Goal: Communication & Community: Answer question/provide support

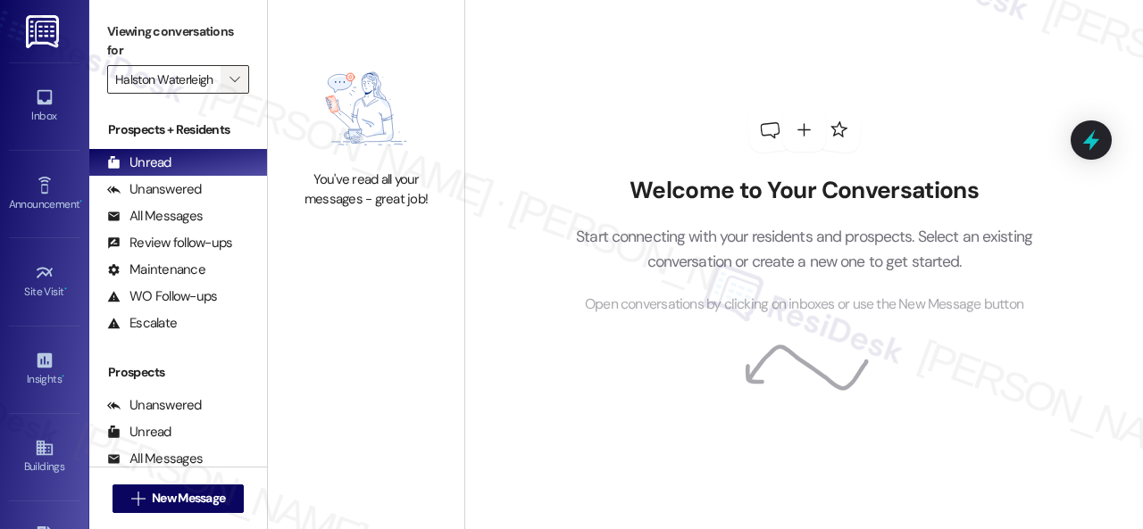
drag, startPoint x: 225, startPoint y: 79, endPoint x: 241, endPoint y: 84, distance: 16.9
click at [226, 79] on button "" at bounding box center [234, 79] width 29 height 29
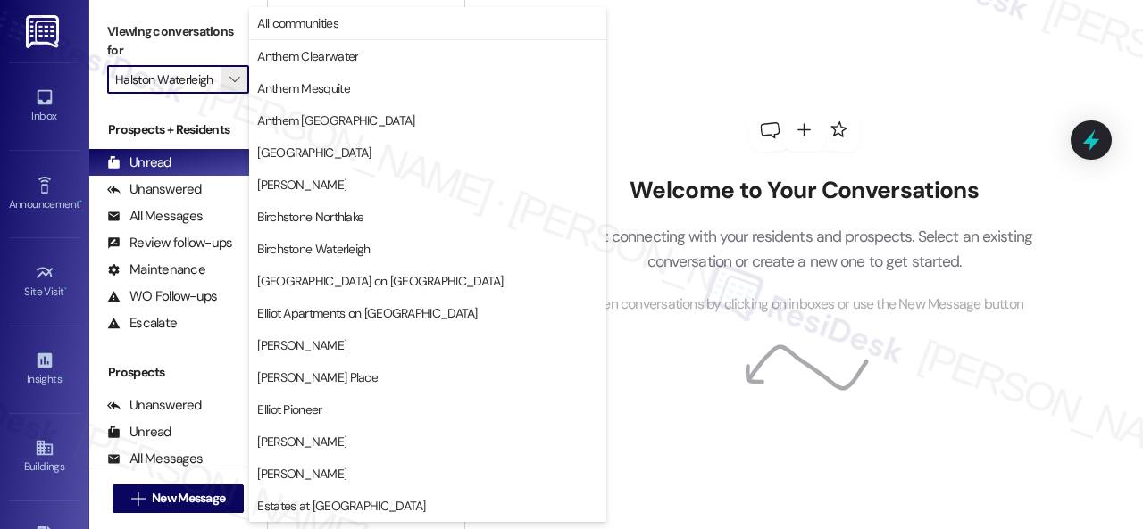
scroll to position [611, 0]
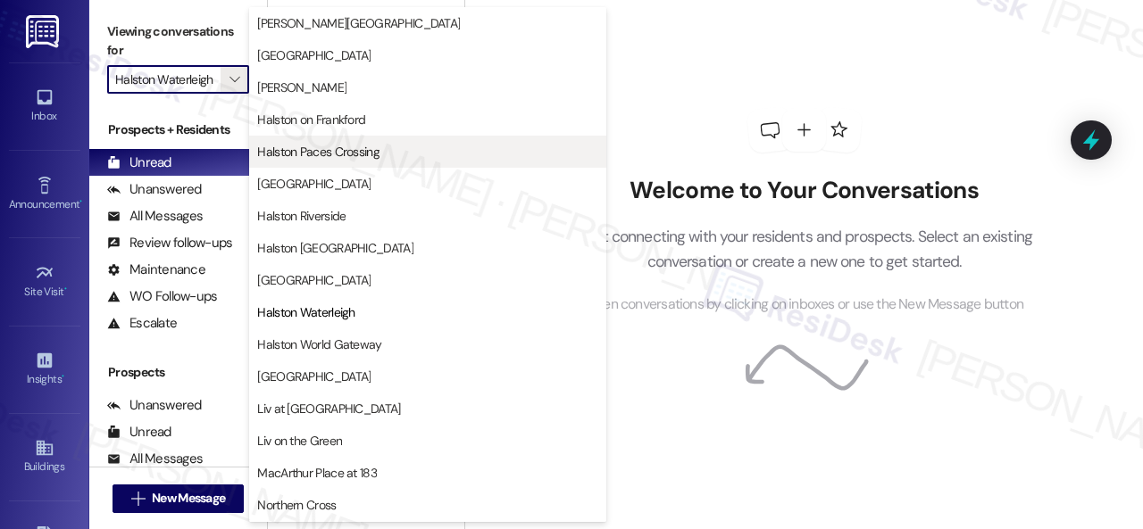
click at [271, 152] on span "Halston Paces Crossing" at bounding box center [318, 152] width 122 height 18
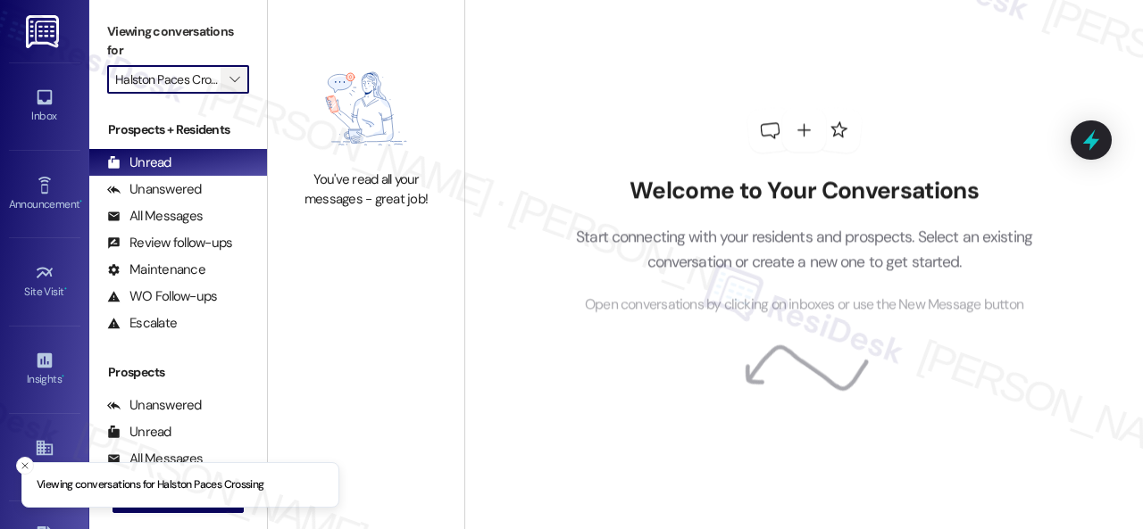
click at [237, 74] on icon "" at bounding box center [234, 79] width 10 height 14
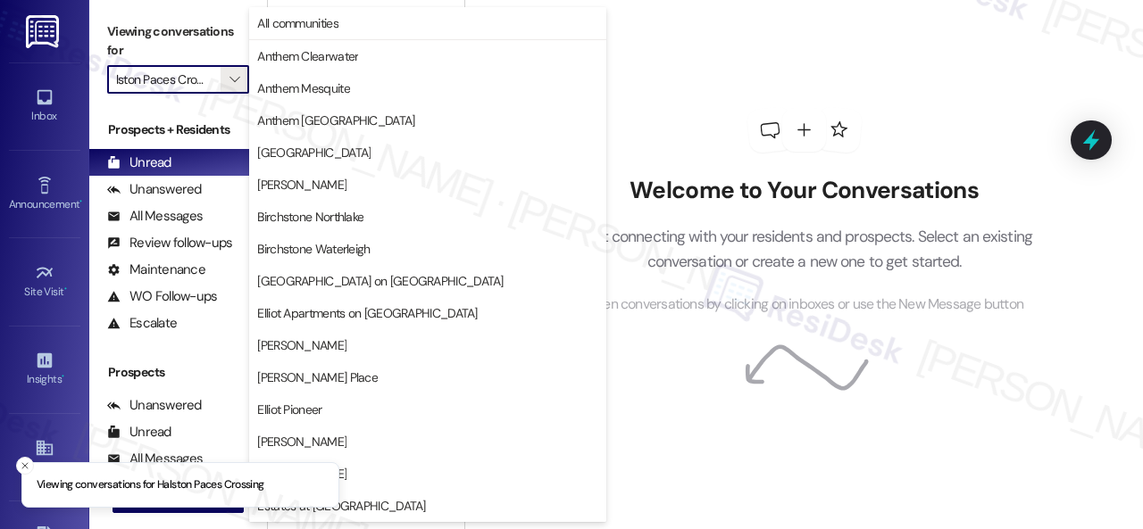
scroll to position [611, 0]
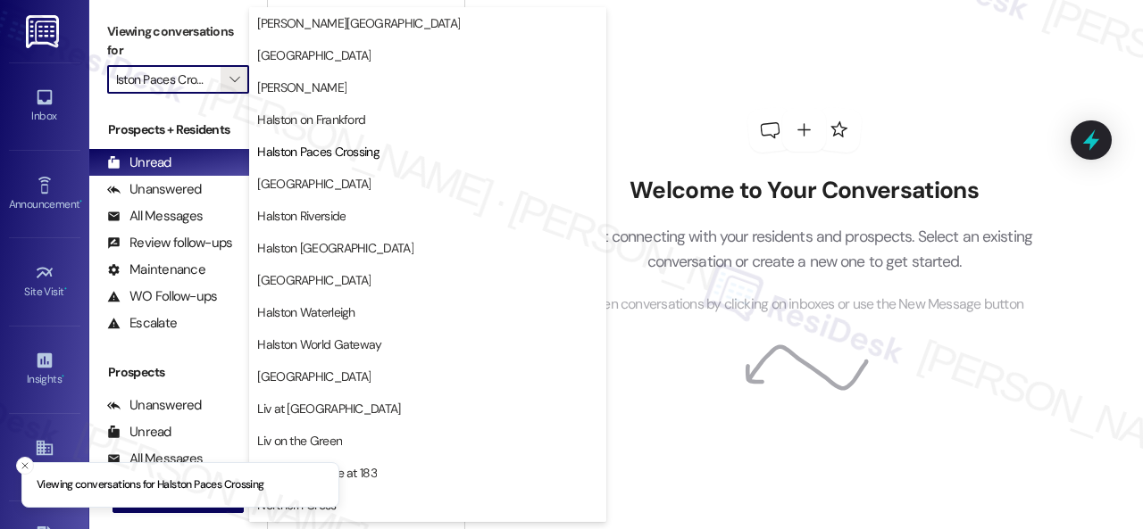
click at [289, 180] on span "[GEOGRAPHIC_DATA]" at bounding box center [313, 184] width 113 height 18
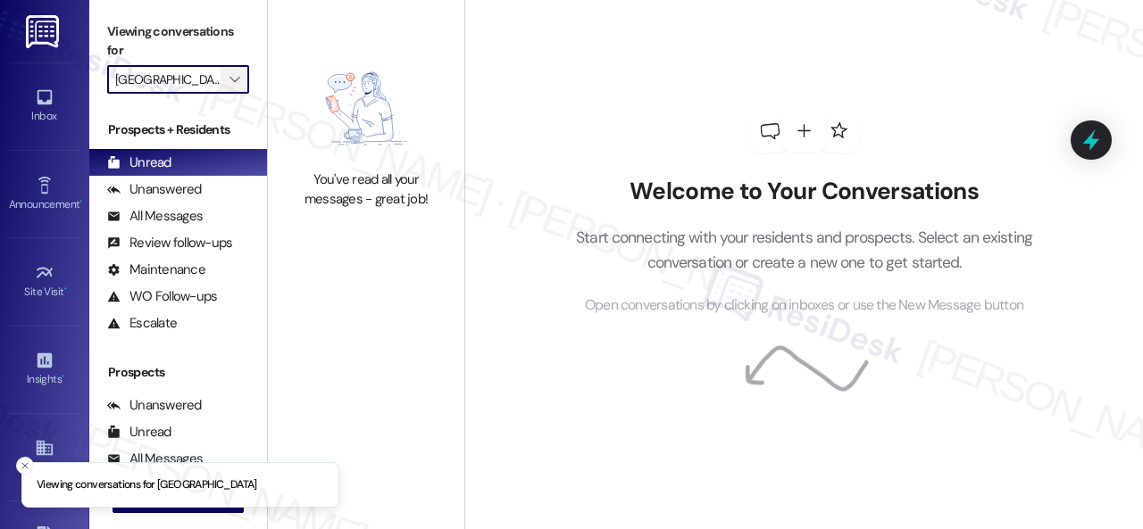
click at [237, 79] on icon "" at bounding box center [234, 79] width 10 height 14
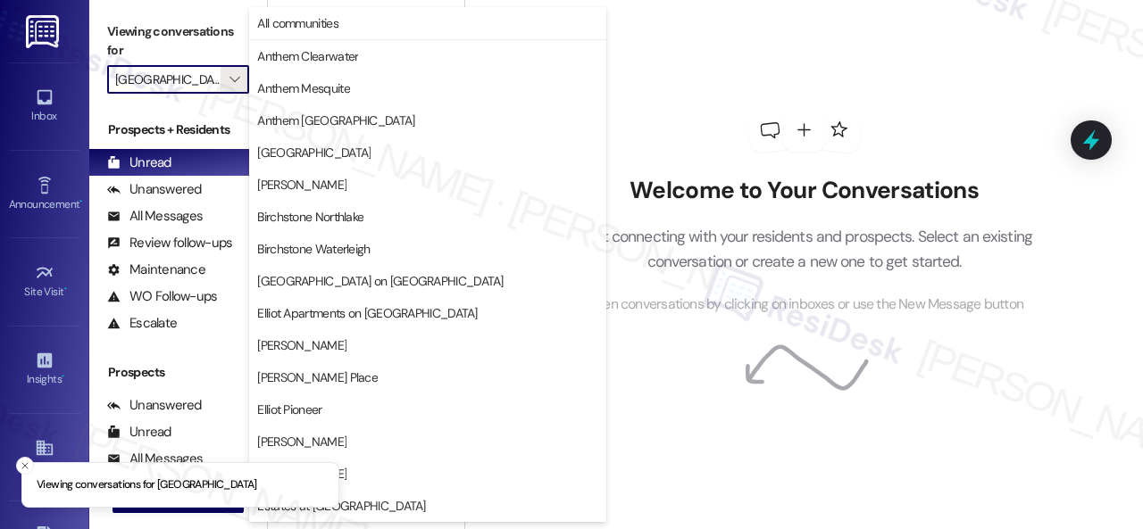
scroll to position [611, 0]
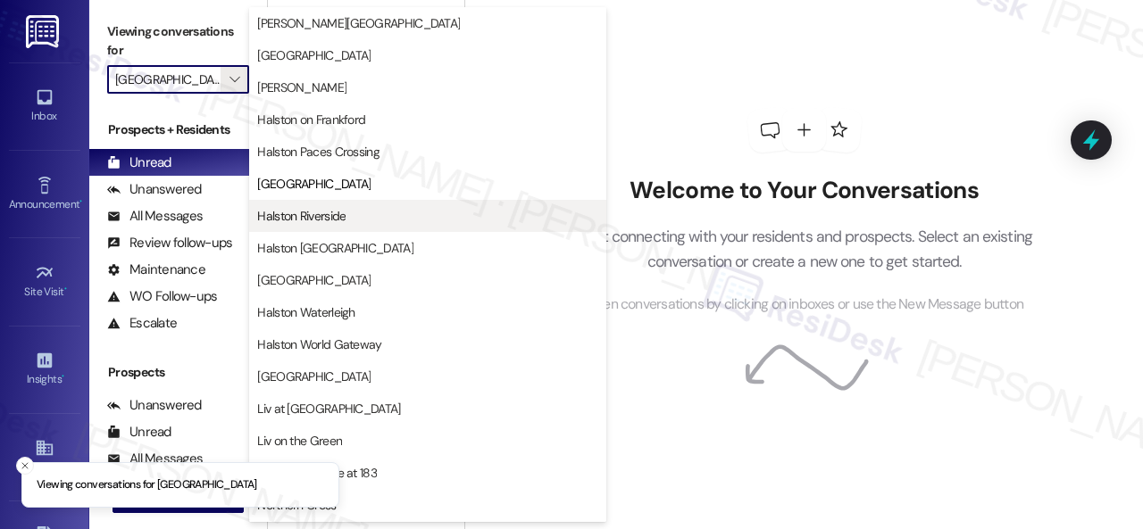
click at [311, 221] on span "Halston Riverside" at bounding box center [301, 216] width 88 height 18
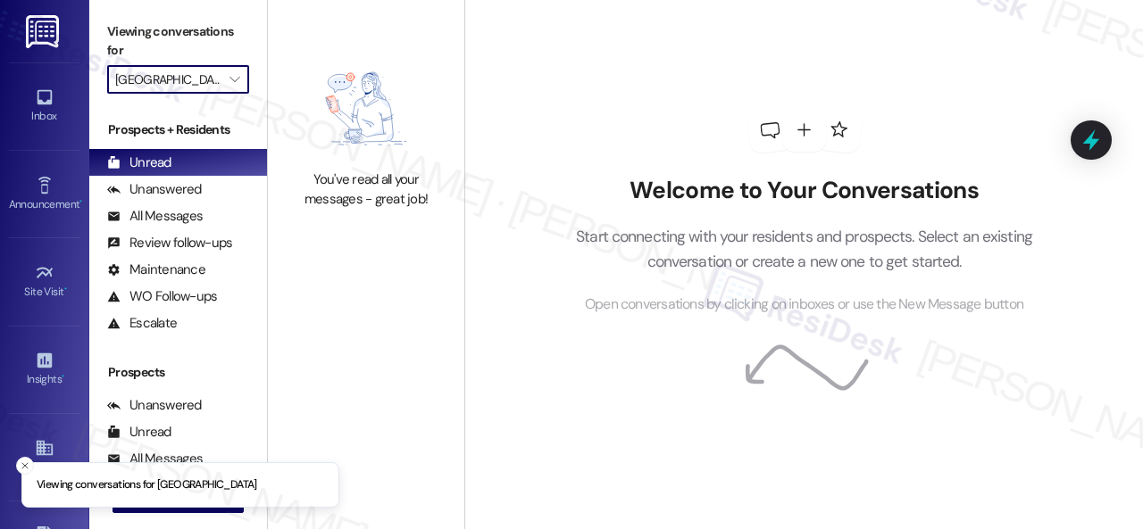
type input "Halston Riverside"
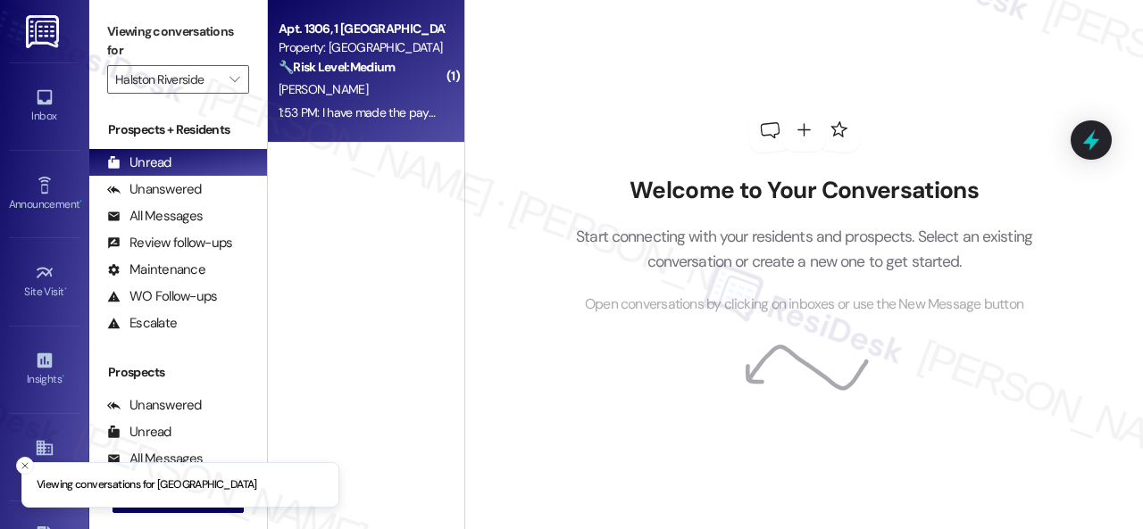
click at [403, 97] on div "[PERSON_NAME]" at bounding box center [361, 90] width 169 height 22
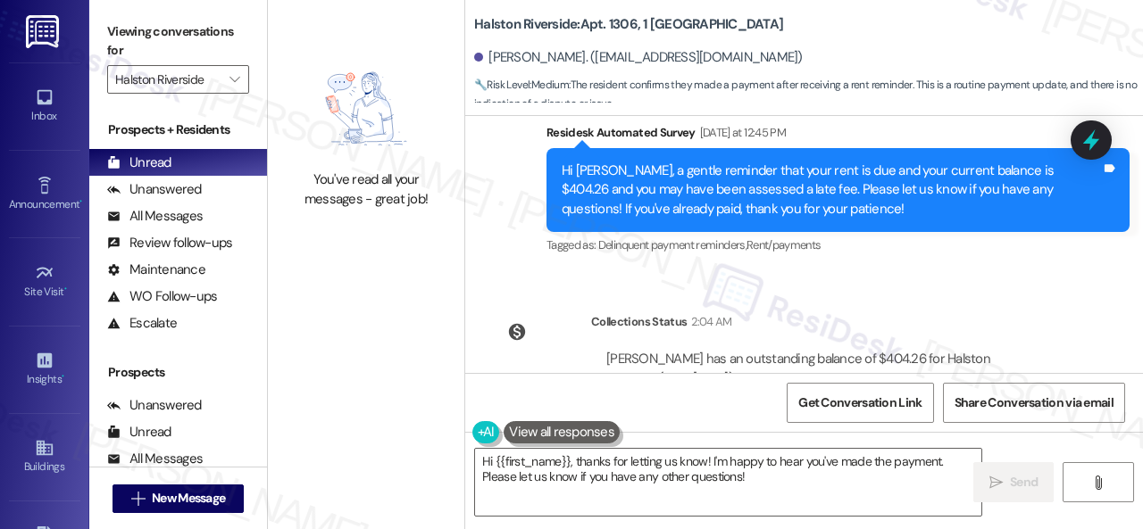
scroll to position [11081, 0]
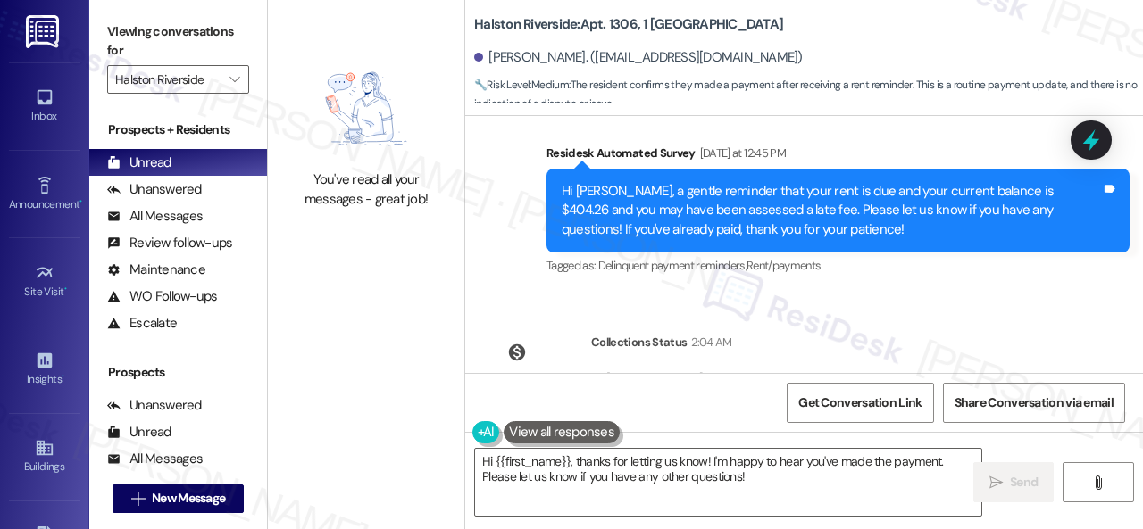
click at [543, 319] on div "WO Lease started [DATE] 7:00 PM Show details Survey, sent via SMS Residesk Auto…" at bounding box center [803, 244] width 677 height 257
click at [559, 466] on textarea "Hi {{first_name}}, thanks for letting us know! I'm happy to hear you've made th…" at bounding box center [728, 482] width 506 height 67
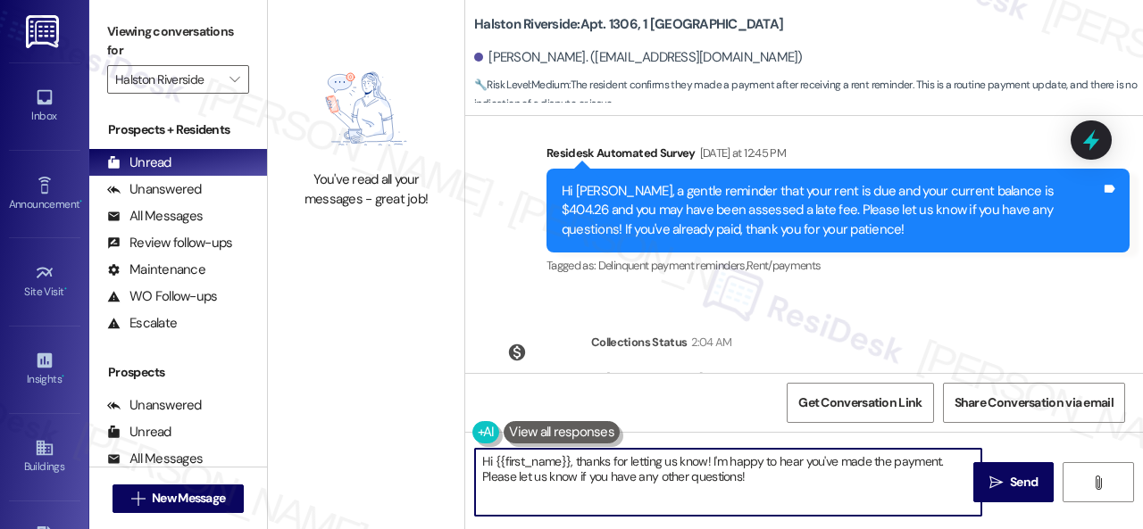
paste textarea "Thanks for the update! I'm happy to hear you've already taken care of the rent.…"
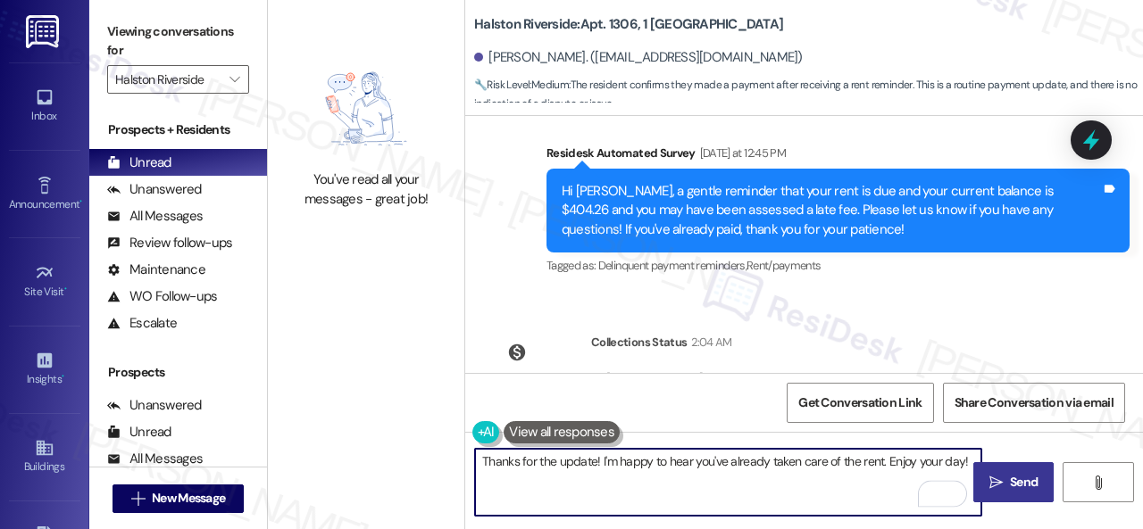
scroll to position [5, 0]
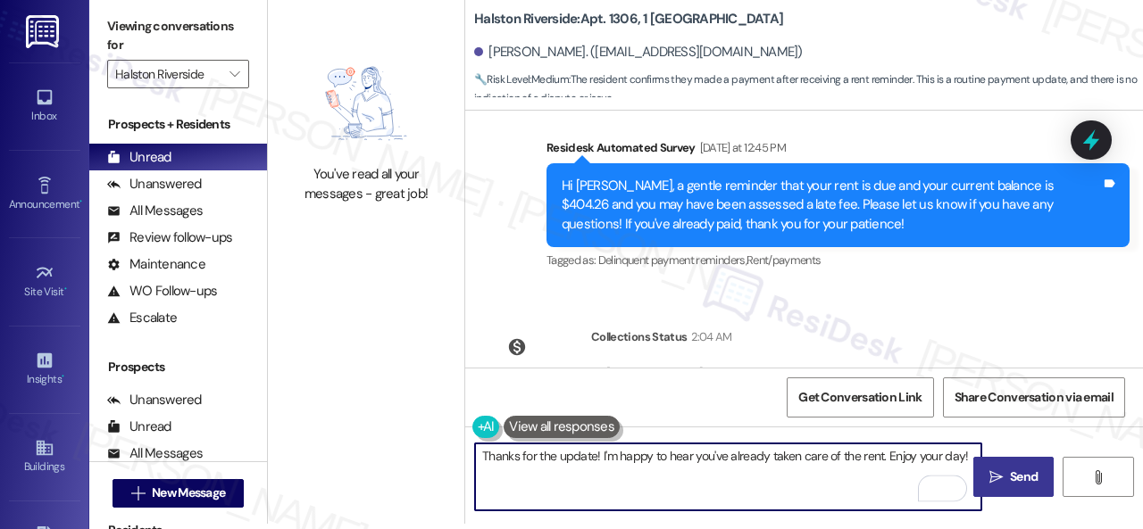
type textarea "Thanks for the update! I'm happy to hear you've already taken care of the rent.…"
click at [996, 479] on span " Send" at bounding box center [1013, 477] width 56 height 19
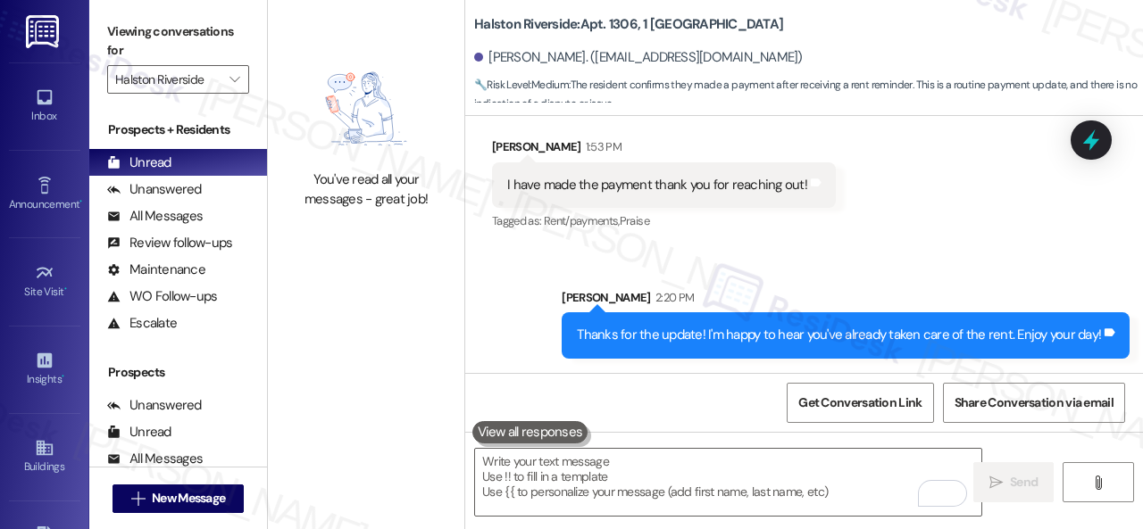
scroll to position [11474, 0]
click at [242, 69] on span "" at bounding box center [234, 79] width 17 height 29
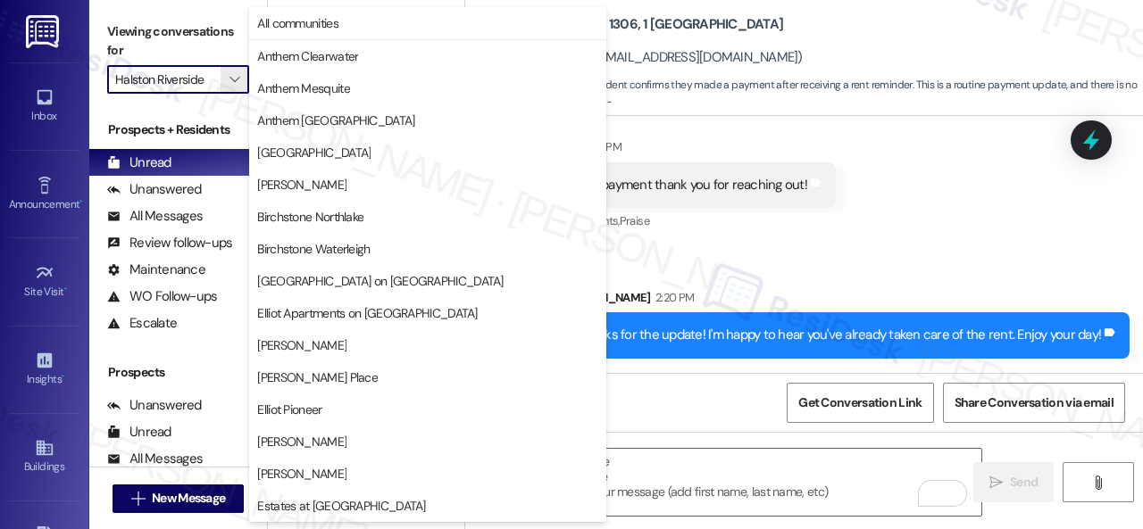
scroll to position [611, 0]
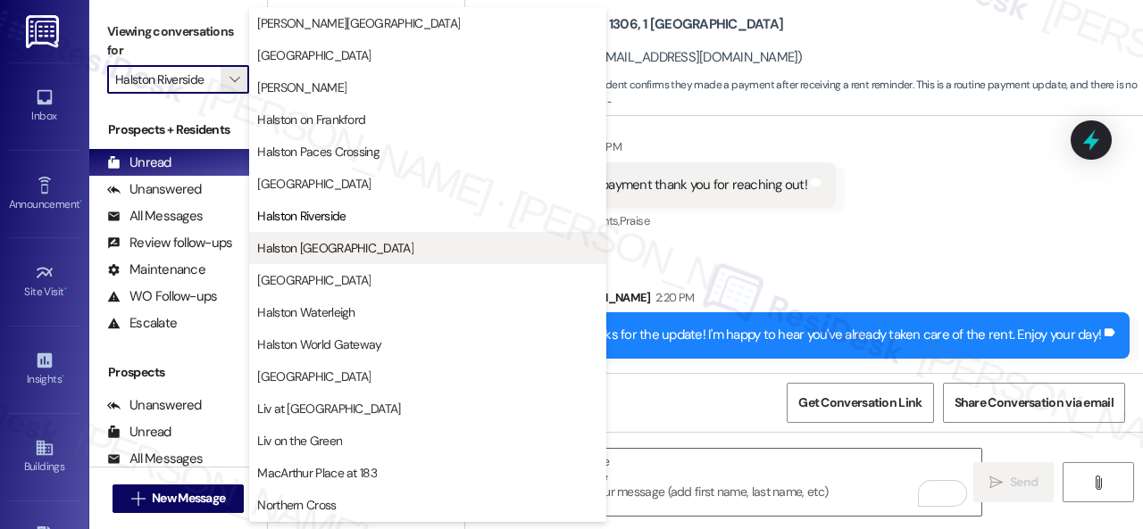
click at [303, 237] on button "Halston [GEOGRAPHIC_DATA]" at bounding box center [427, 248] width 357 height 32
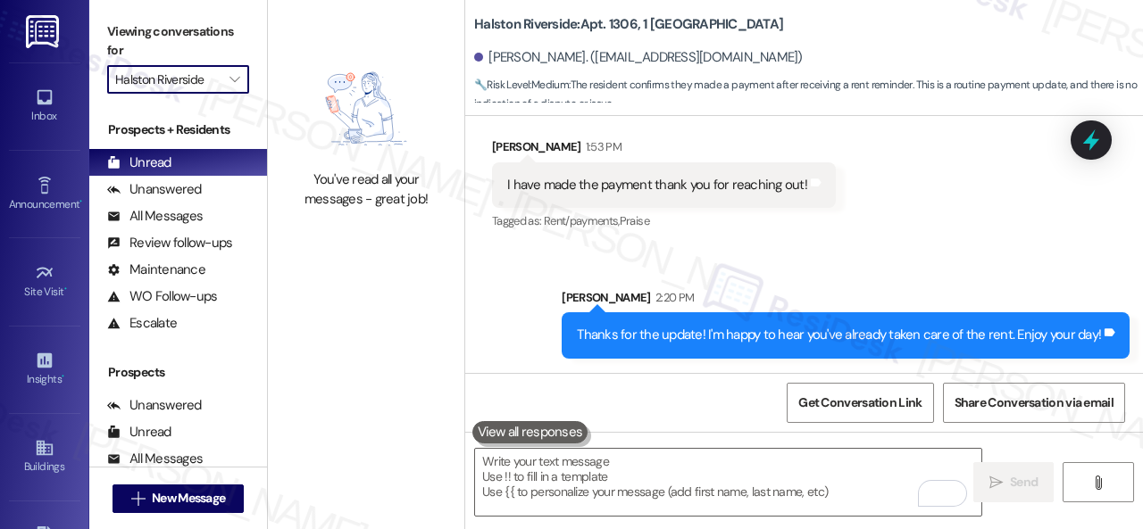
type input "Halston [GEOGRAPHIC_DATA]"
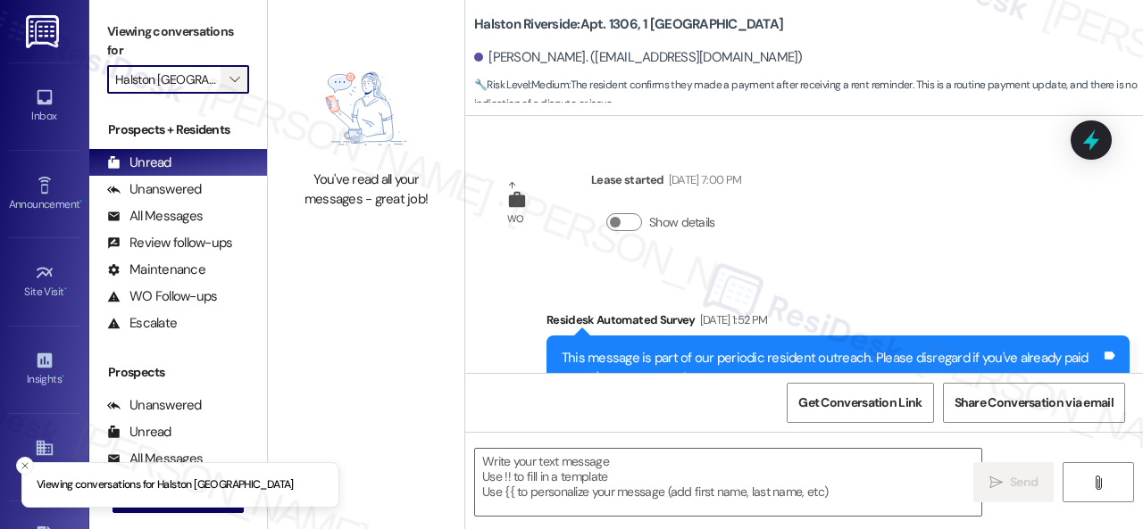
click at [236, 83] on icon "" at bounding box center [234, 79] width 10 height 14
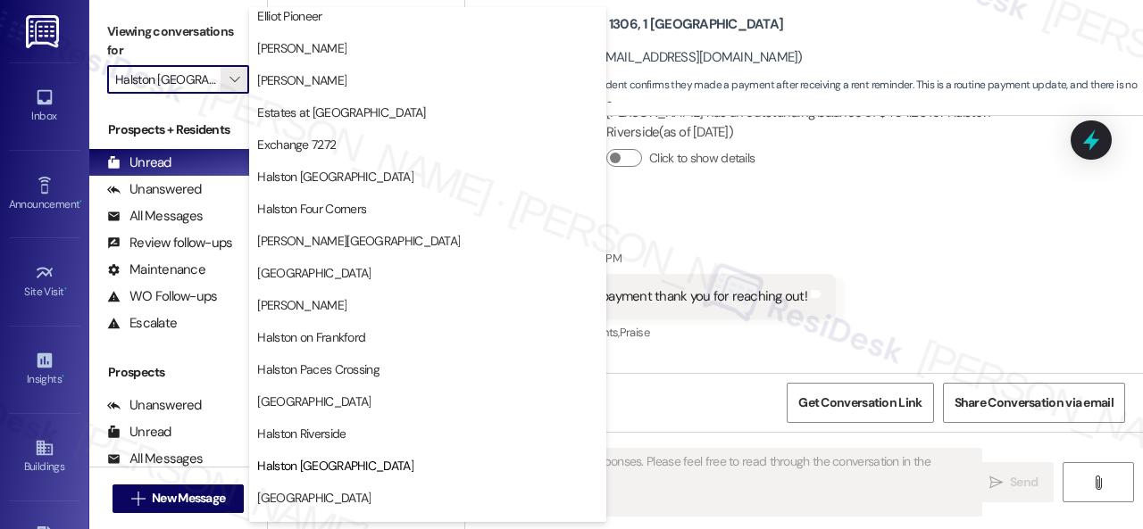
scroll to position [625, 0]
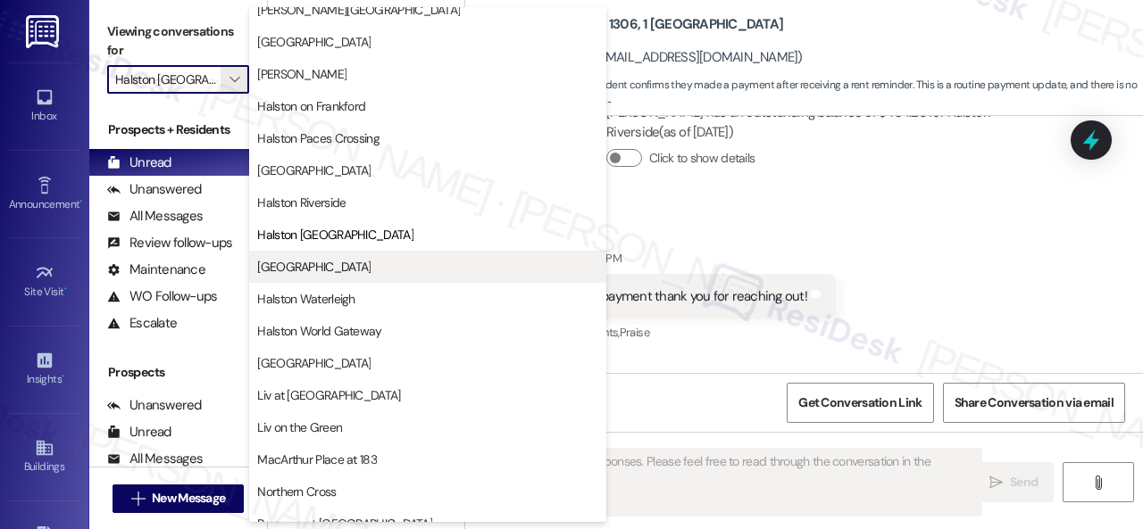
click at [332, 267] on span "[GEOGRAPHIC_DATA]" at bounding box center [313, 267] width 113 height 18
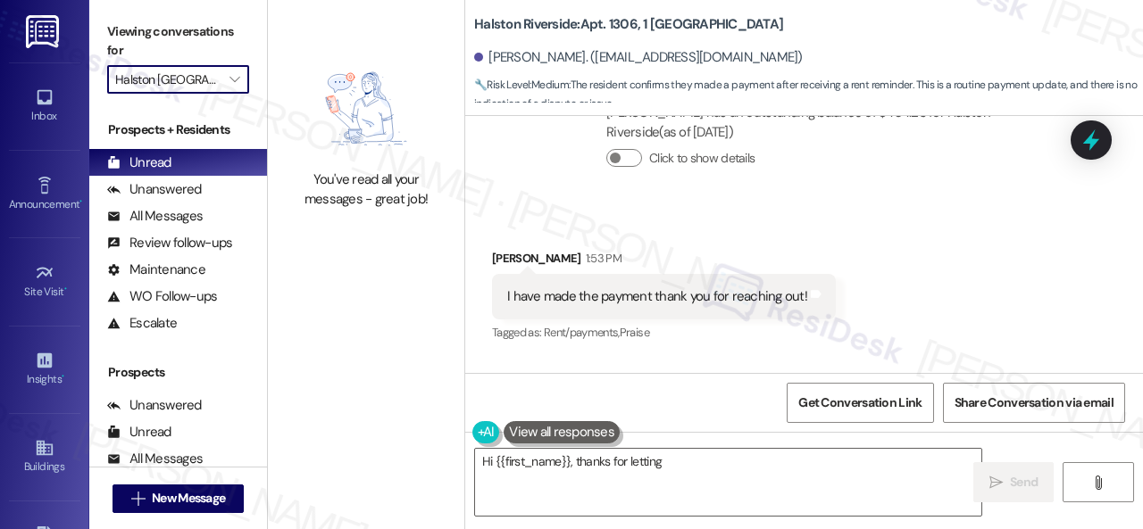
type textarea "Hi {{first_name}}, thanks for letting us"
type input "[GEOGRAPHIC_DATA]"
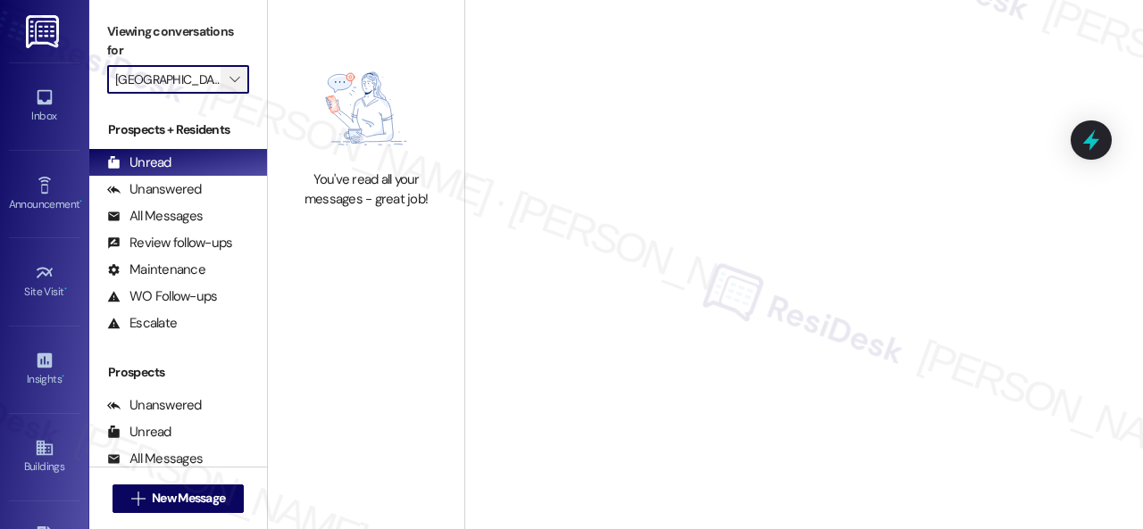
click at [237, 87] on span "" at bounding box center [234, 79] width 17 height 29
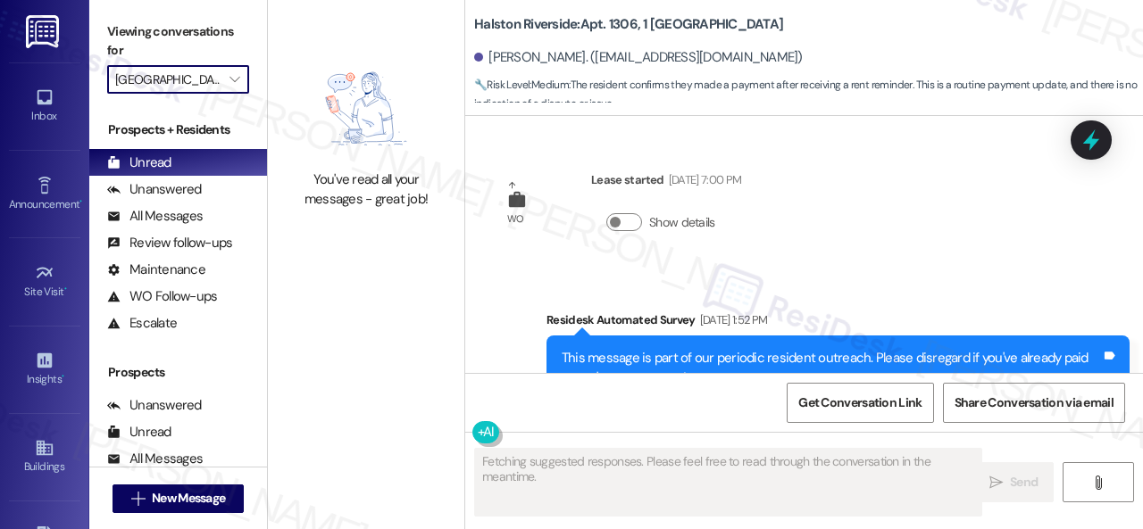
scroll to position [11348, 0]
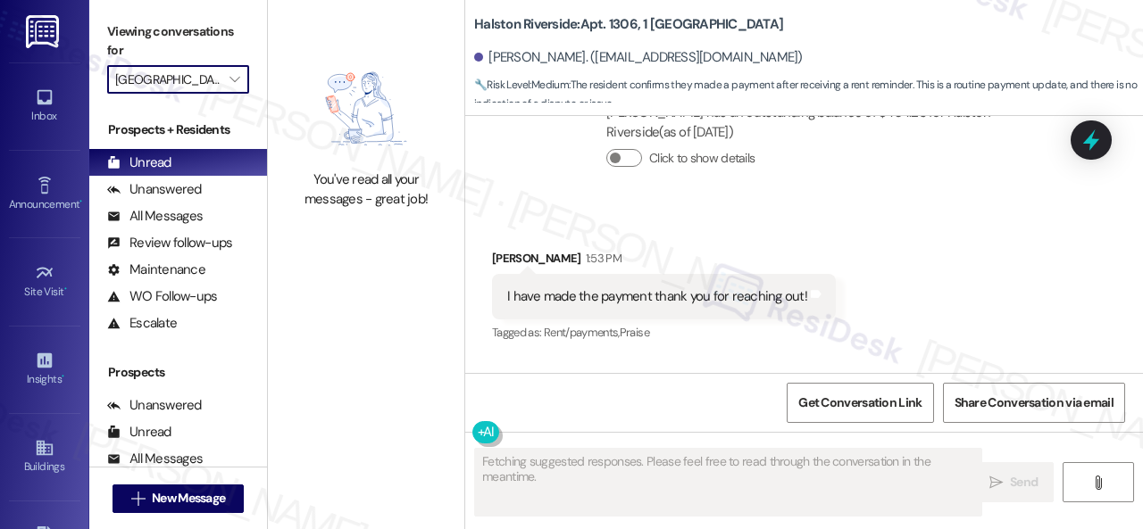
click at [239, 96] on div "Viewing conversations for [GEOGRAPHIC_DATA] " at bounding box center [178, 56] width 178 height 112
click at [237, 85] on icon "" at bounding box center [234, 79] width 10 height 14
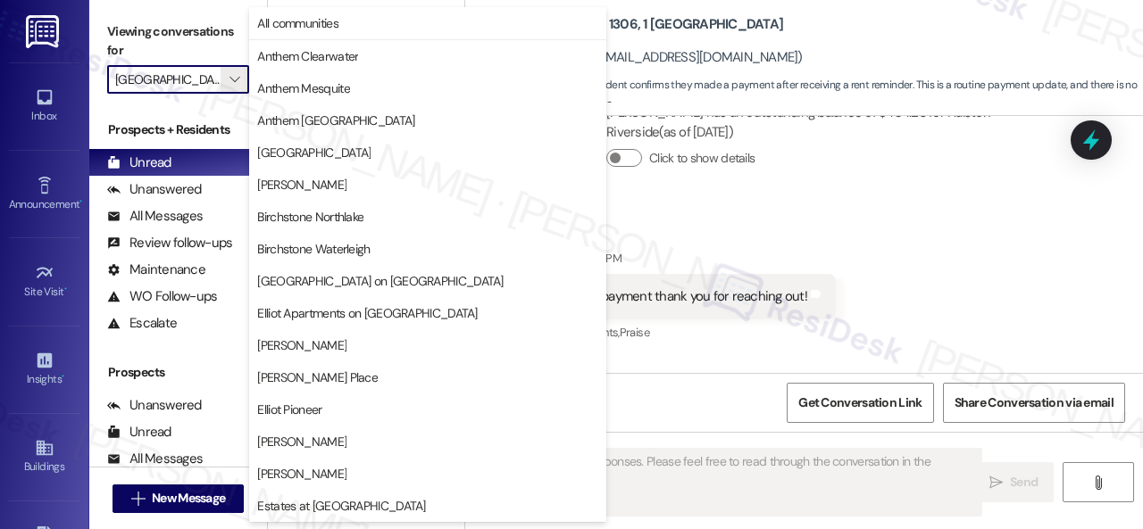
scroll to position [611, 0]
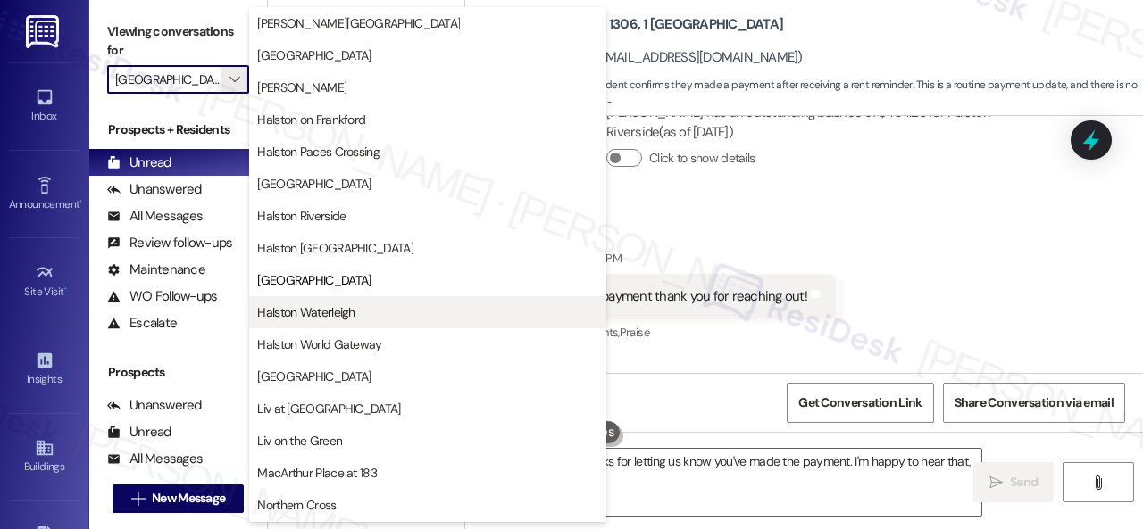
click at [309, 317] on span "Halston Waterleigh" at bounding box center [305, 312] width 97 height 18
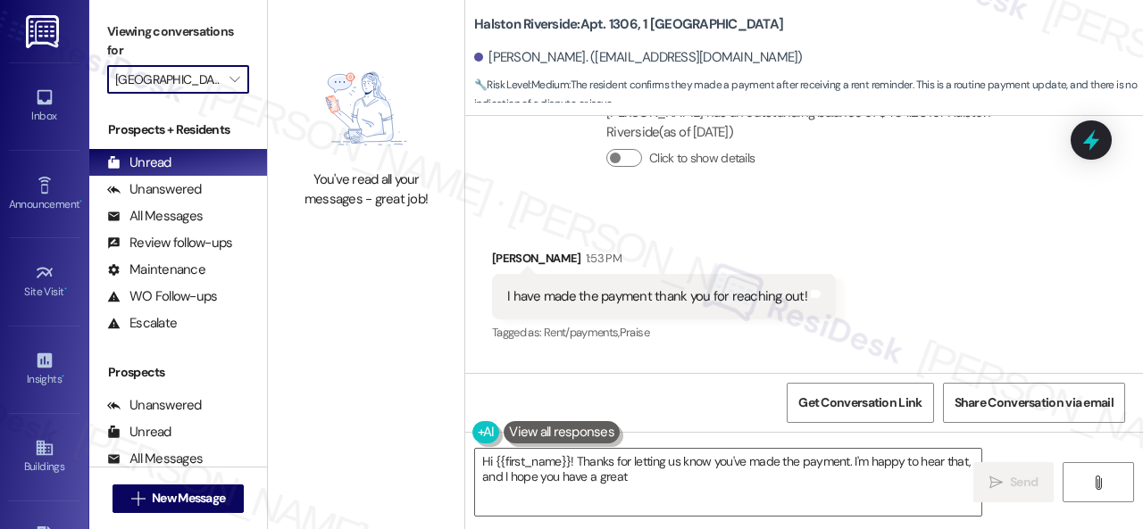
type textarea "Hi {{first_name}}! Thanks for letting us know you've made the payment. I'm happ…"
type input "Halston Waterleigh"
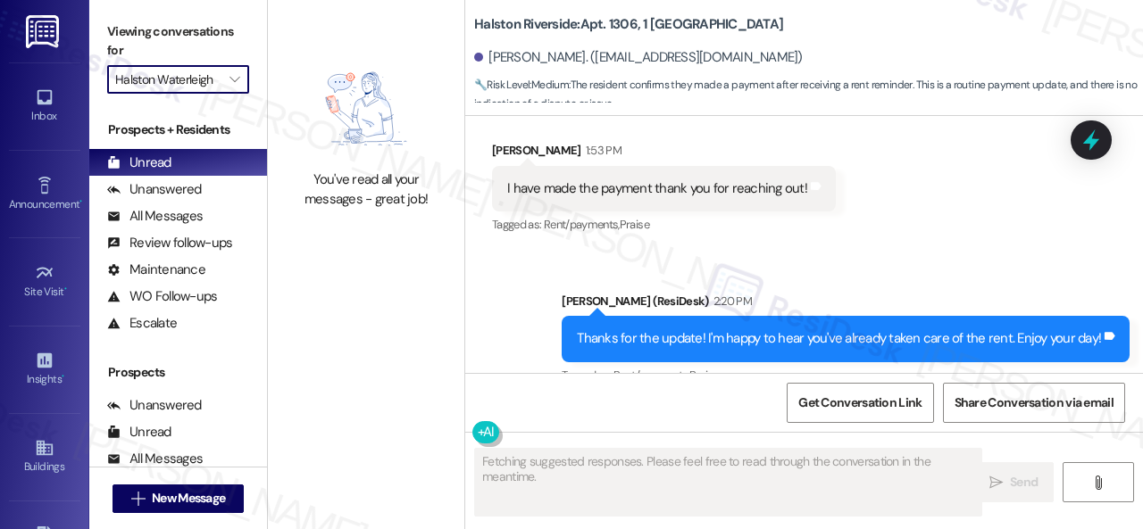
scroll to position [11348, 0]
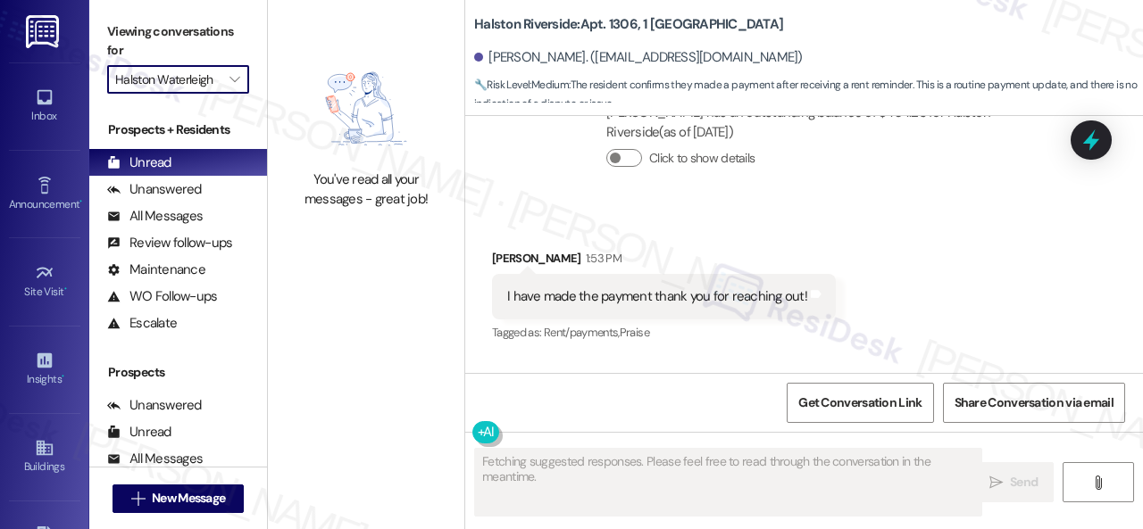
click at [534, 206] on div "Collections Status 2:04 AM [PERSON_NAME] has an outstanding balance of $404.26 …" at bounding box center [783, 131] width 610 height 156
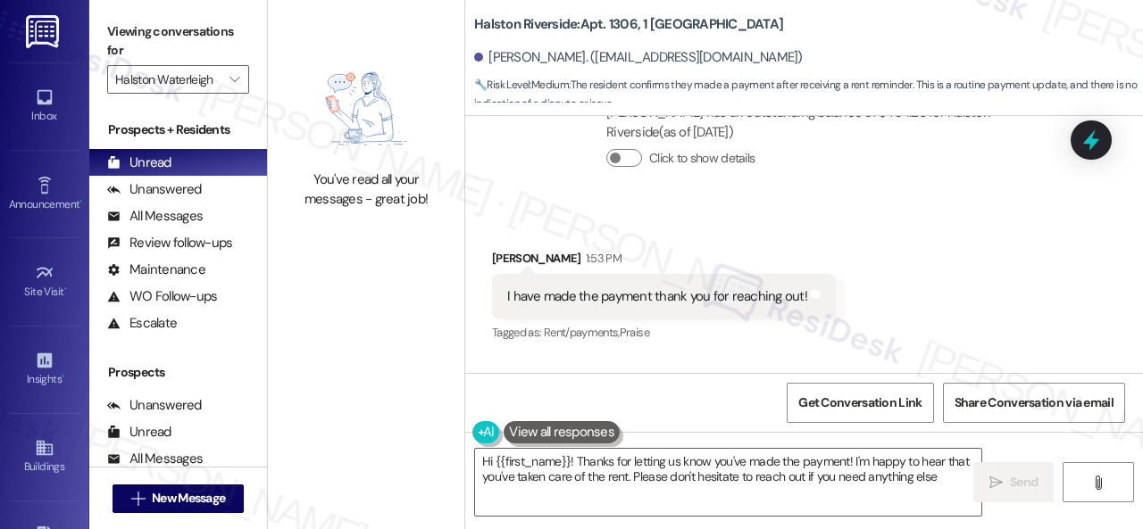
type textarea "Hi {{first_name}}! Thanks for letting us know you've made the payment! I'm happ…"
